Goal: Navigation & Orientation: Find specific page/section

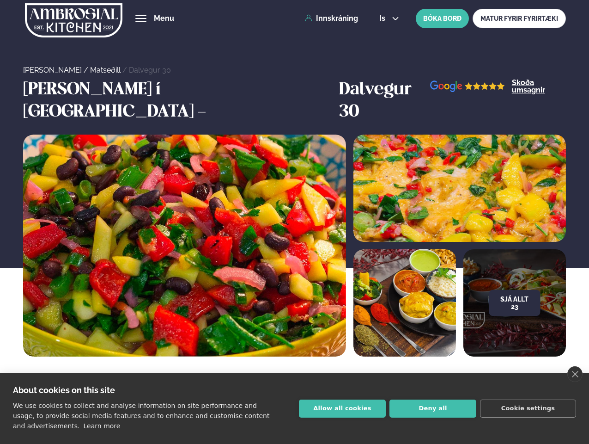
click at [575, 374] on link "close" at bounding box center [575, 374] width 15 height 16
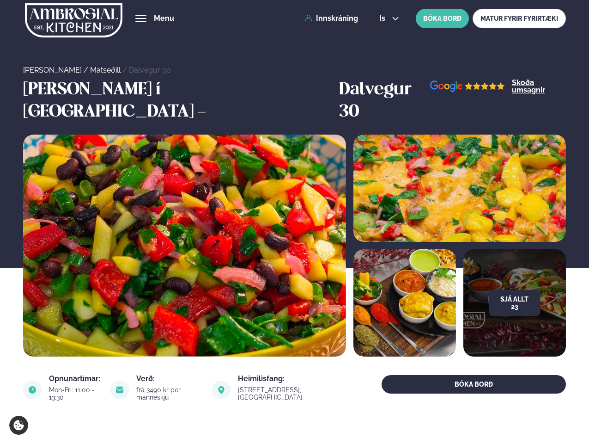
click at [141, 18] on span "hamburger" at bounding box center [141, 18] width 8 height 8
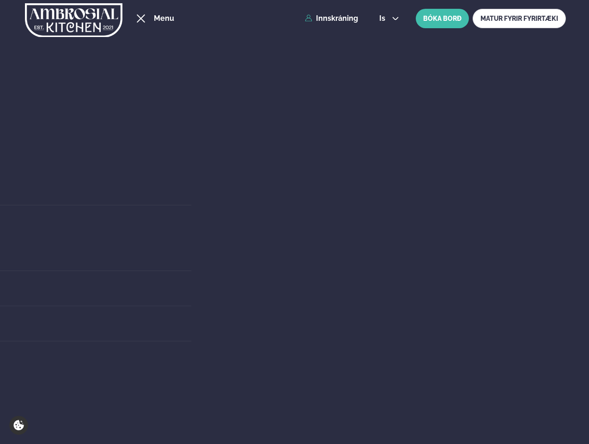
click at [388, 18] on span "is" at bounding box center [384, 18] width 9 height 7
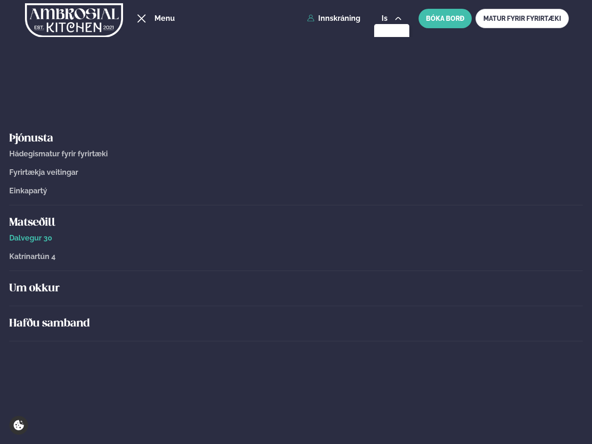
click at [515, 281] on h5 "Um okkur" at bounding box center [295, 288] width 573 height 15
